Goal: Task Accomplishment & Management: Use online tool/utility

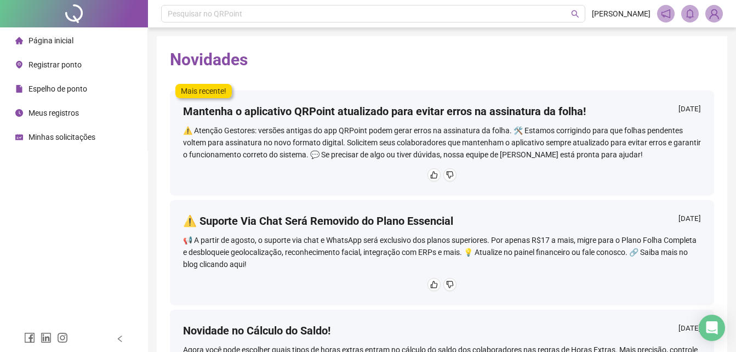
click at [77, 68] on span "Registrar ponto" at bounding box center [54, 64] width 53 height 9
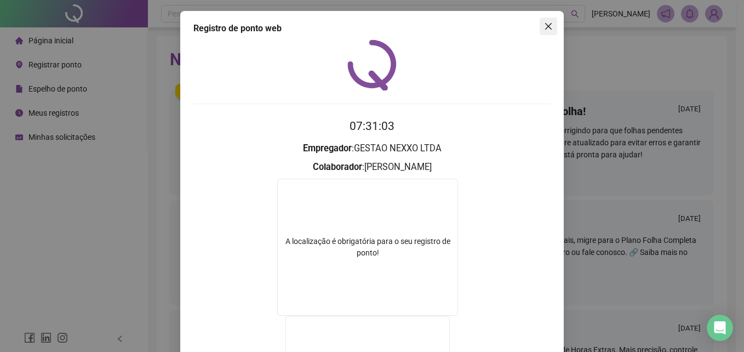
click at [544, 30] on icon "close" at bounding box center [548, 26] width 9 height 9
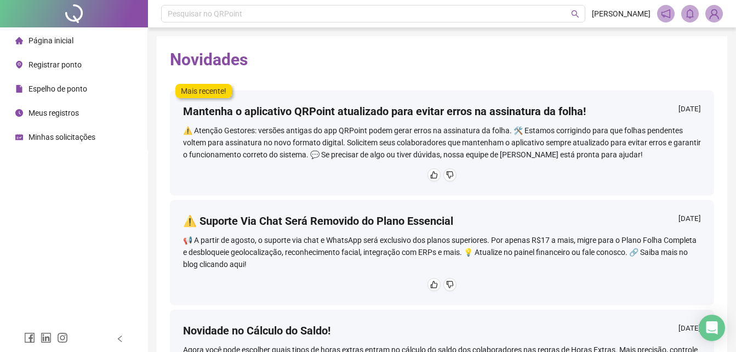
click at [50, 68] on span "Registrar ponto" at bounding box center [54, 64] width 53 height 9
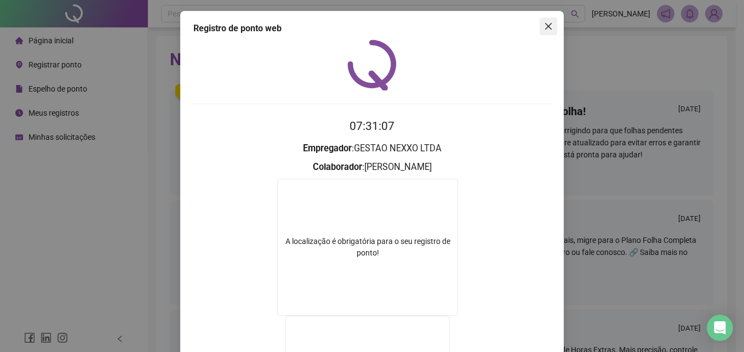
click at [547, 28] on icon "close" at bounding box center [548, 26] width 7 height 7
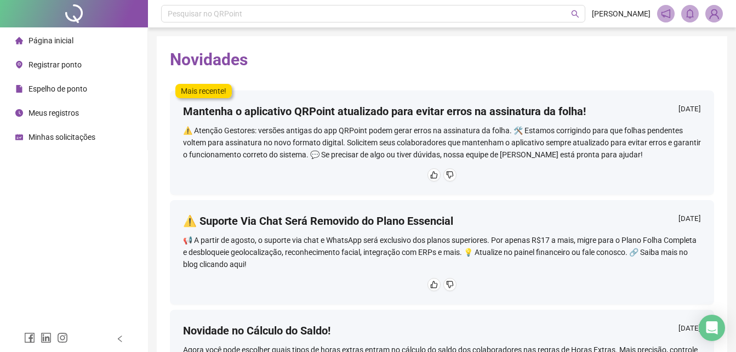
click at [65, 64] on span "Registrar ponto" at bounding box center [54, 64] width 53 height 9
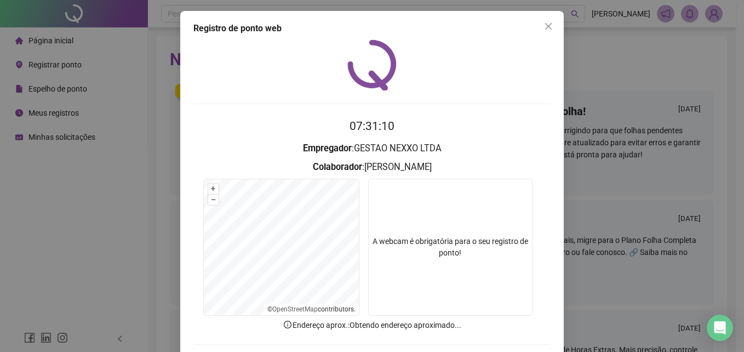
scroll to position [52, 0]
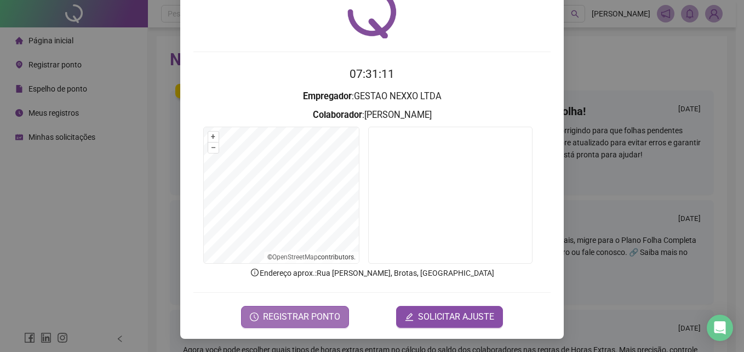
click at [288, 317] on span "REGISTRAR PONTO" at bounding box center [301, 316] width 77 height 13
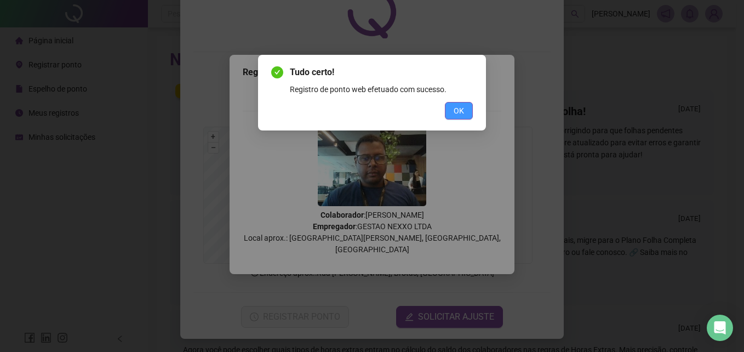
click at [451, 113] on button "OK" at bounding box center [459, 111] width 28 height 18
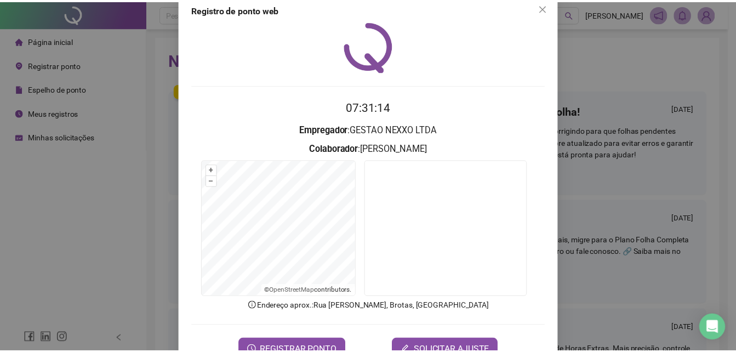
scroll to position [0, 0]
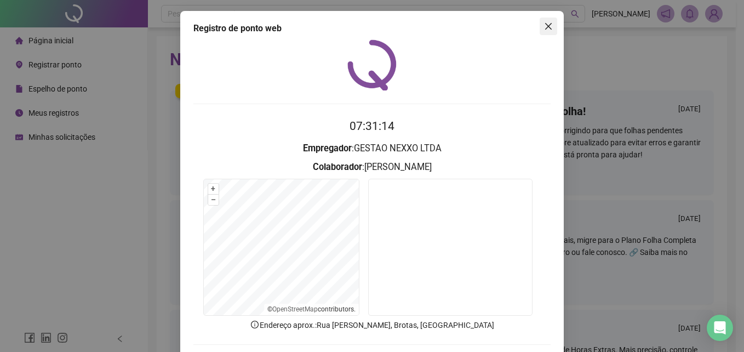
click at [544, 25] on icon "close" at bounding box center [548, 26] width 9 height 9
